Goal: Transaction & Acquisition: Purchase product/service

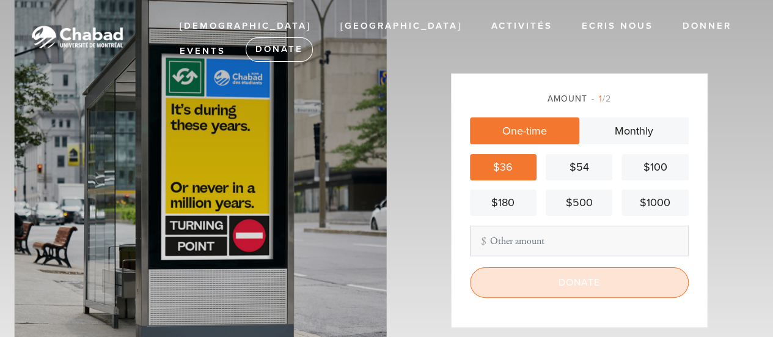
click at [561, 275] on input "Donate" at bounding box center [579, 282] width 219 height 31
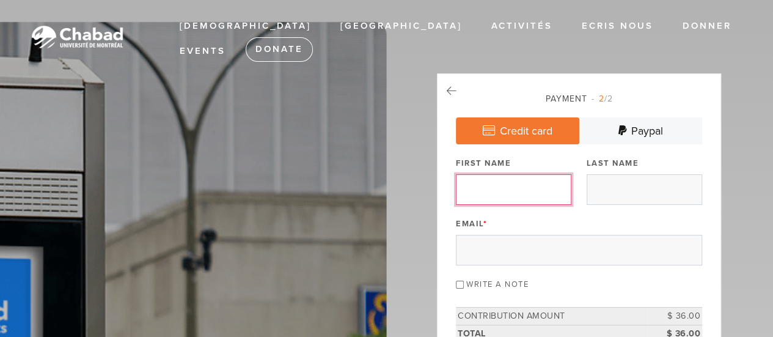
click at [524, 183] on input "First Name" at bounding box center [514, 189] width 116 height 31
click at [538, 190] on input "First Name" at bounding box center [514, 189] width 116 height 31
type input "Gila"
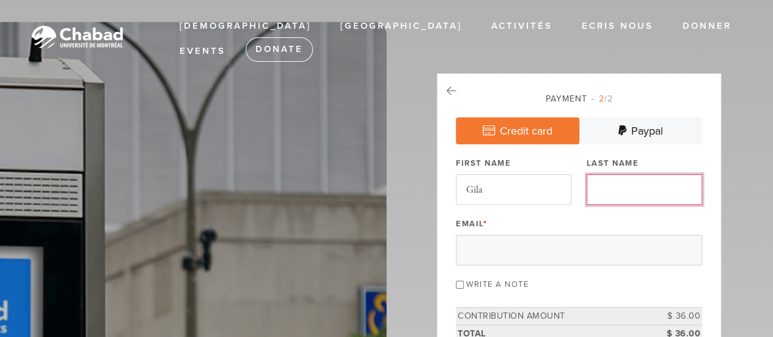
type input "Ifergan"
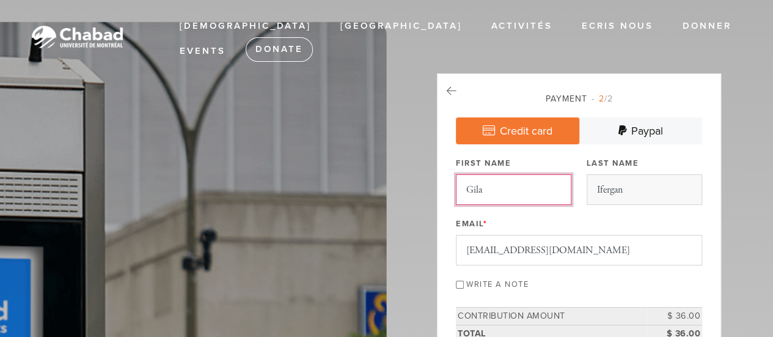
scroll to position [61, 0]
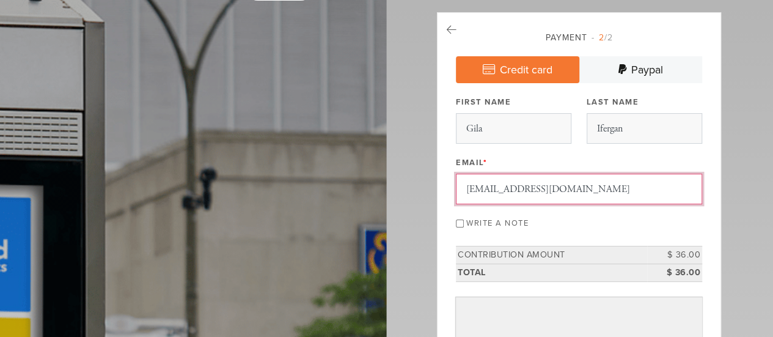
drag, startPoint x: 559, startPoint y: 189, endPoint x: 501, endPoint y: 191, distance: 57.5
click at [501, 191] on input "[EMAIL_ADDRESS][DOMAIN_NAME]" at bounding box center [579, 189] width 246 height 31
type input "[EMAIL_ADDRESS][DOMAIN_NAME]"
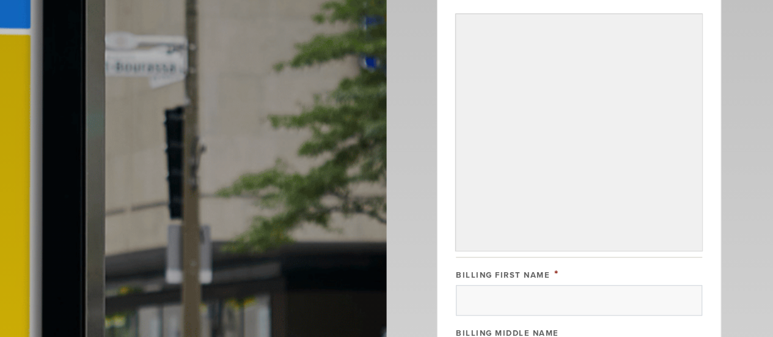
scroll to position [367, 0]
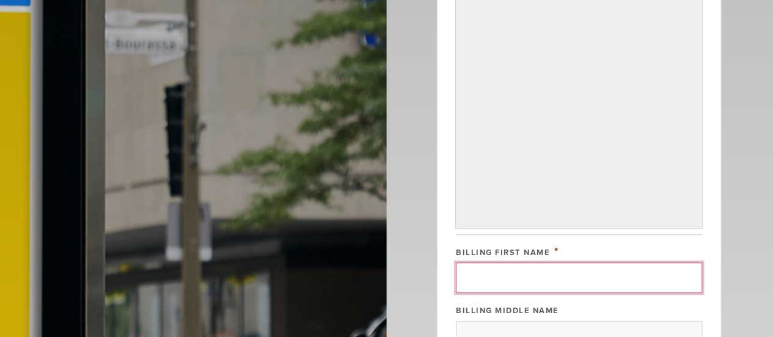
click at [542, 270] on input "Billing First Name" at bounding box center [579, 277] width 246 height 31
type input "Gila"
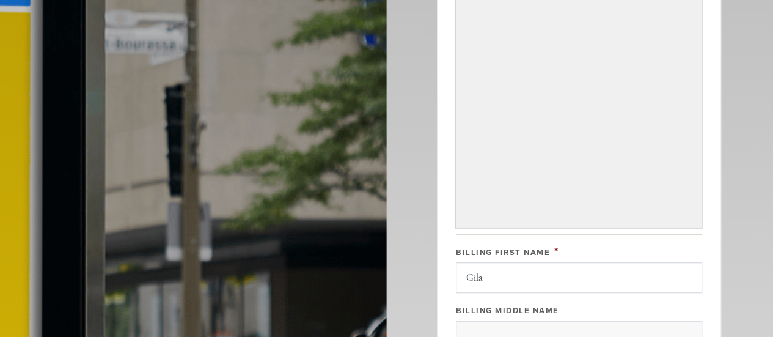
type input "Ifergan"
type input "[STREET_ADDRESS]"
type input "Cote Saint Luc"
type input "[GEOGRAPHIC_DATA]"
type input "QC"
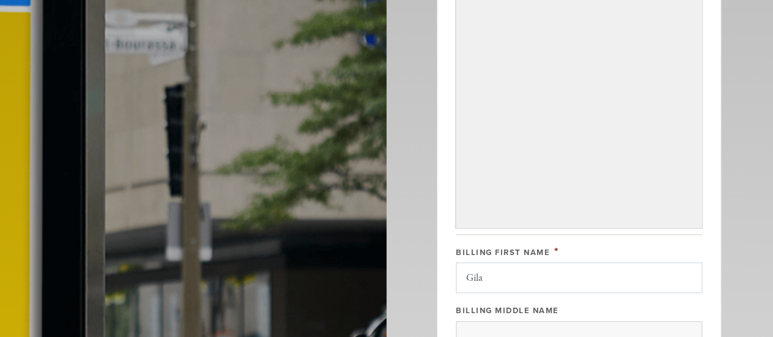
type input "H4W1Z7"
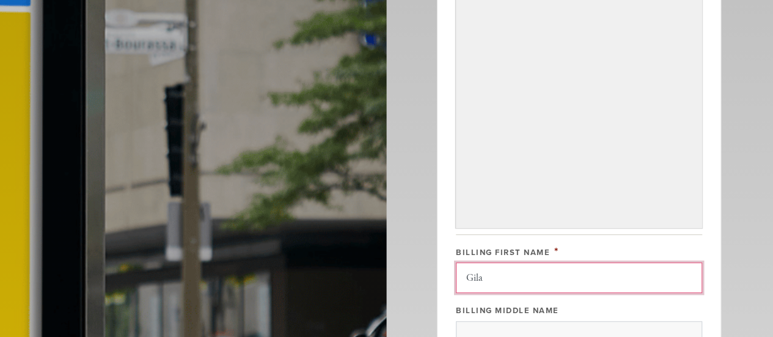
scroll to position [732, 0]
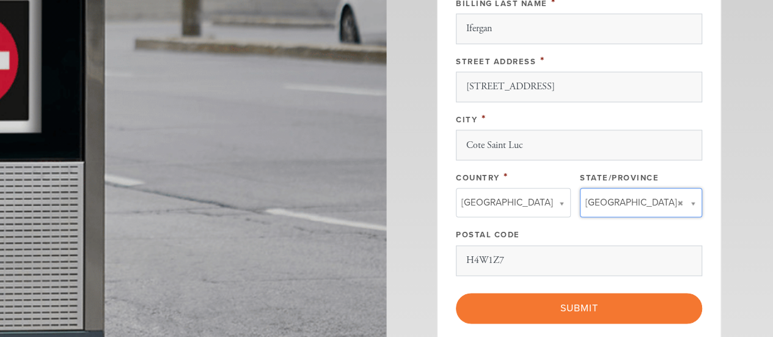
type input "QC"
type input "[GEOGRAPHIC_DATA]"
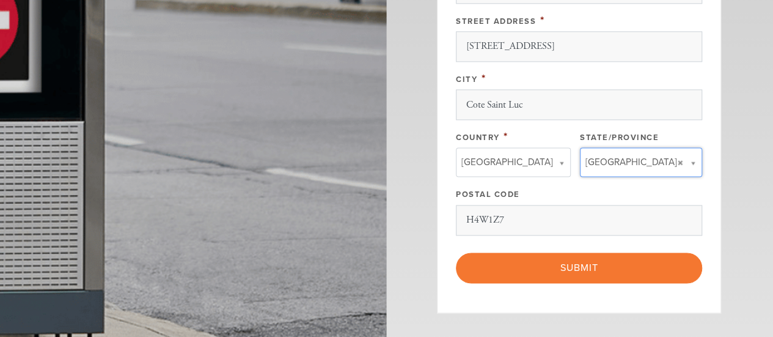
scroll to position [794, 0]
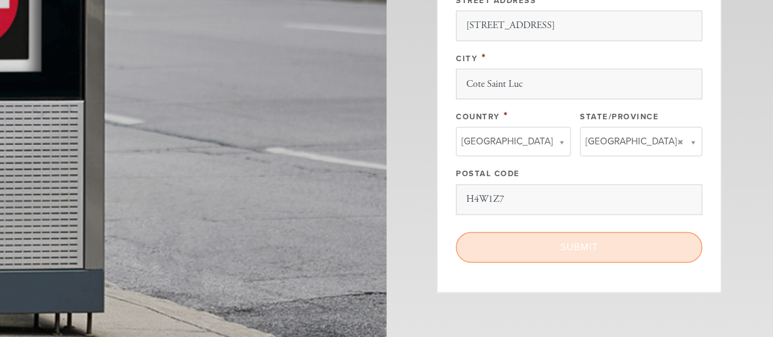
click at [574, 240] on input "Submit" at bounding box center [579, 247] width 246 height 31
